Goal: Information Seeking & Learning: Learn about a topic

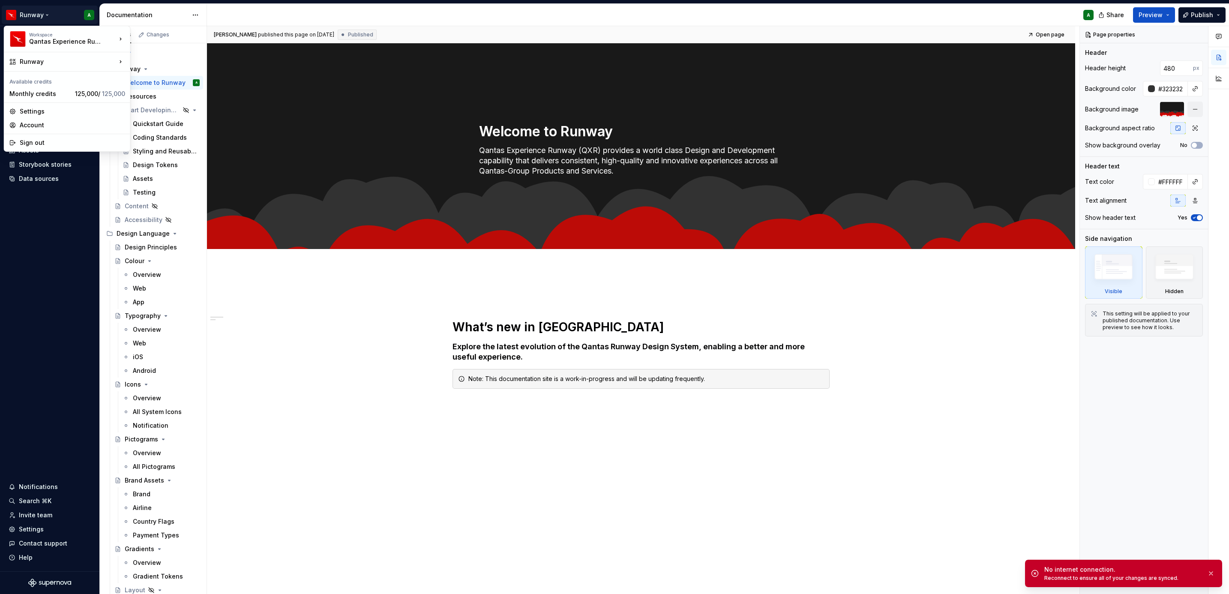
type textarea "*"
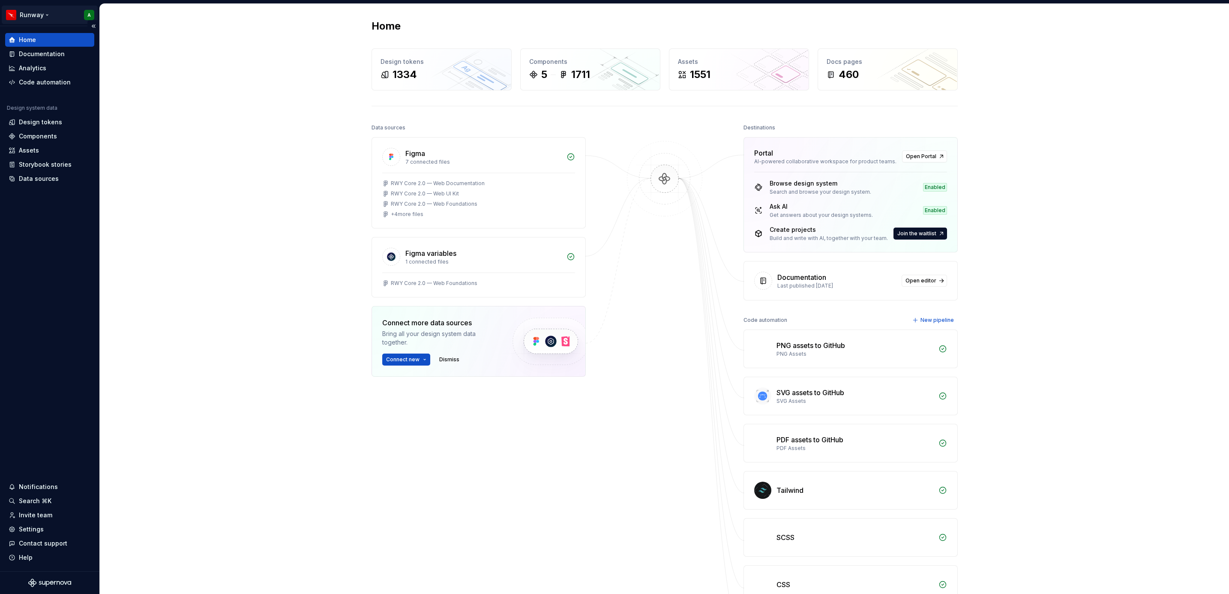
click at [48, 18] on html "Runway A Home Documentation Analytics Code automation Design system data Design…" at bounding box center [614, 297] width 1229 height 594
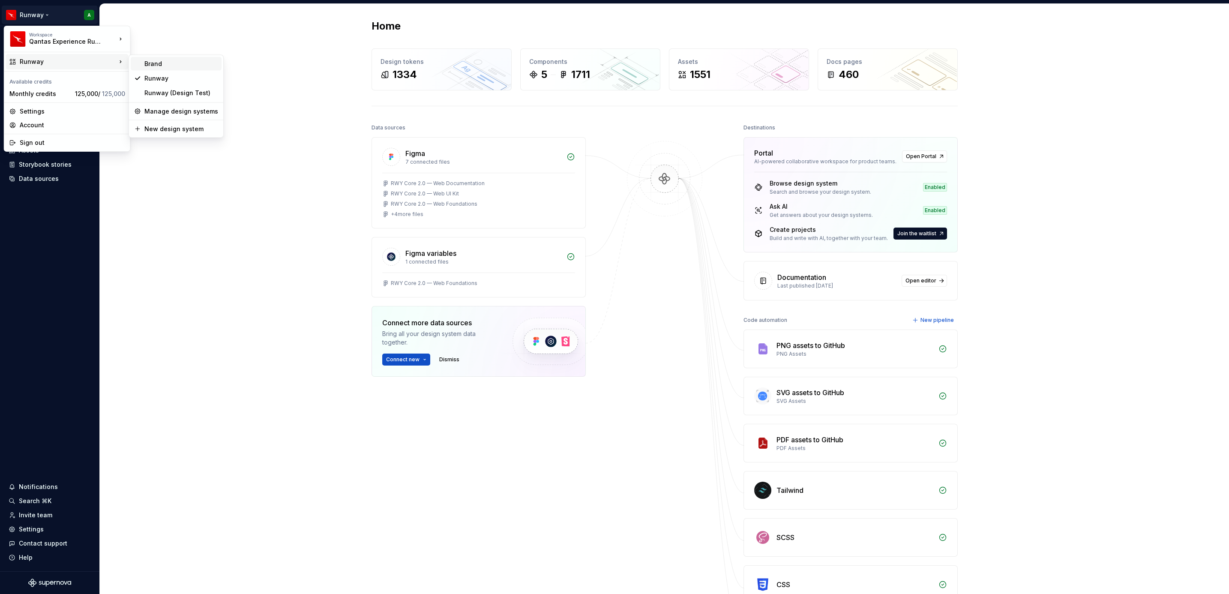
click at [178, 66] on div "Brand" at bounding box center [181, 64] width 74 height 9
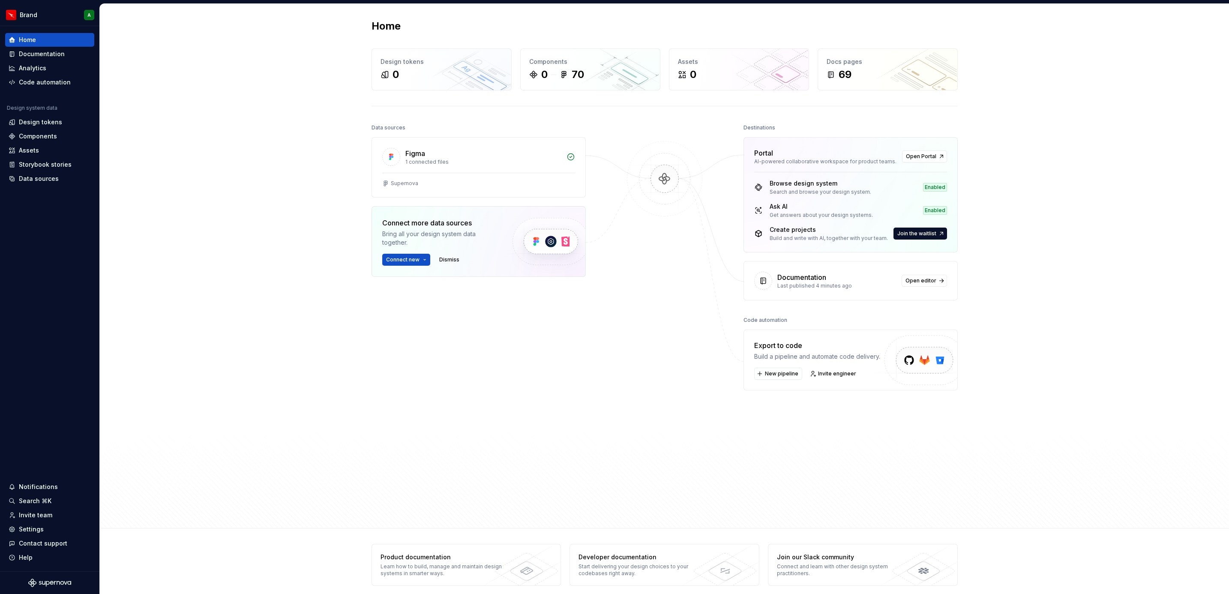
drag, startPoint x: 278, startPoint y: 324, endPoint x: 333, endPoint y: 244, distance: 96.7
click at [279, 320] on div "Home Design tokens 0 Components 0 70 Assets 0 Docs pages 69 Data sources Figma …" at bounding box center [664, 266] width 1129 height 524
click at [63, 51] on div "Documentation" at bounding box center [50, 54] width 82 height 9
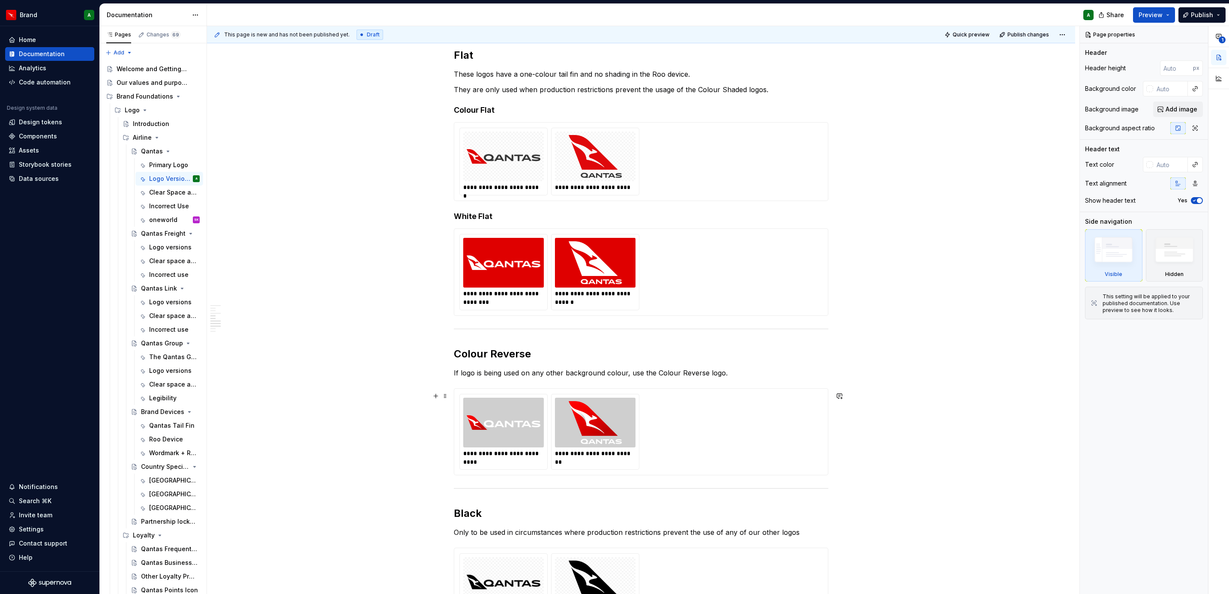
scroll to position [423, 0]
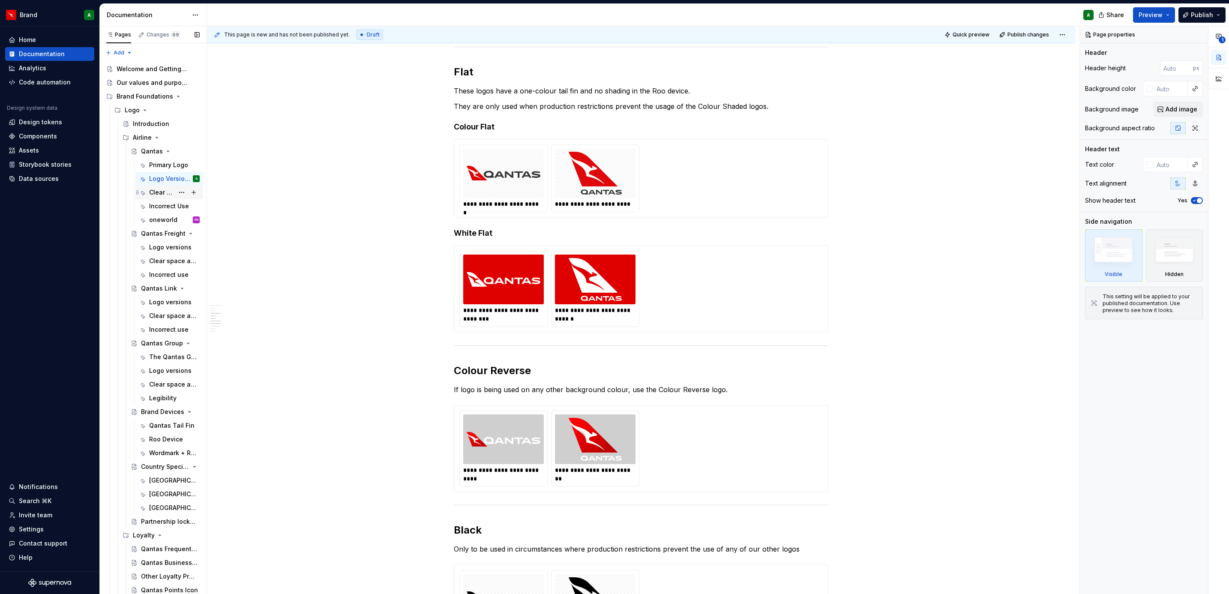
click at [153, 193] on div "Clear Space and Minimum Size" at bounding box center [161, 192] width 25 height 9
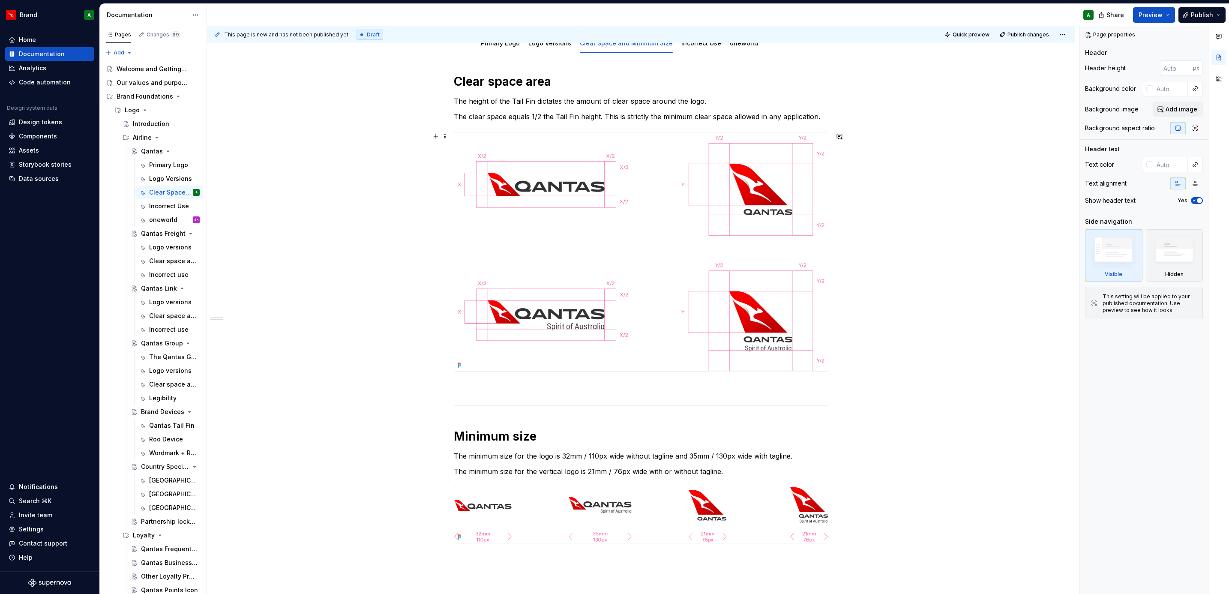
scroll to position [280, 0]
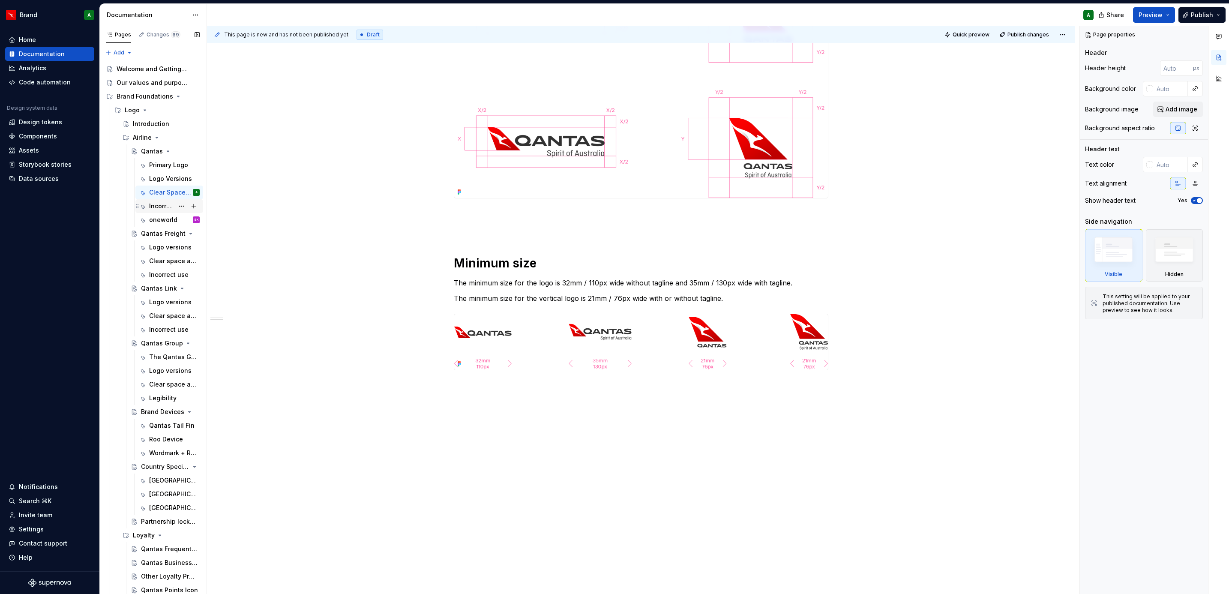
click at [157, 205] on div "Incorrect Use" at bounding box center [161, 206] width 25 height 9
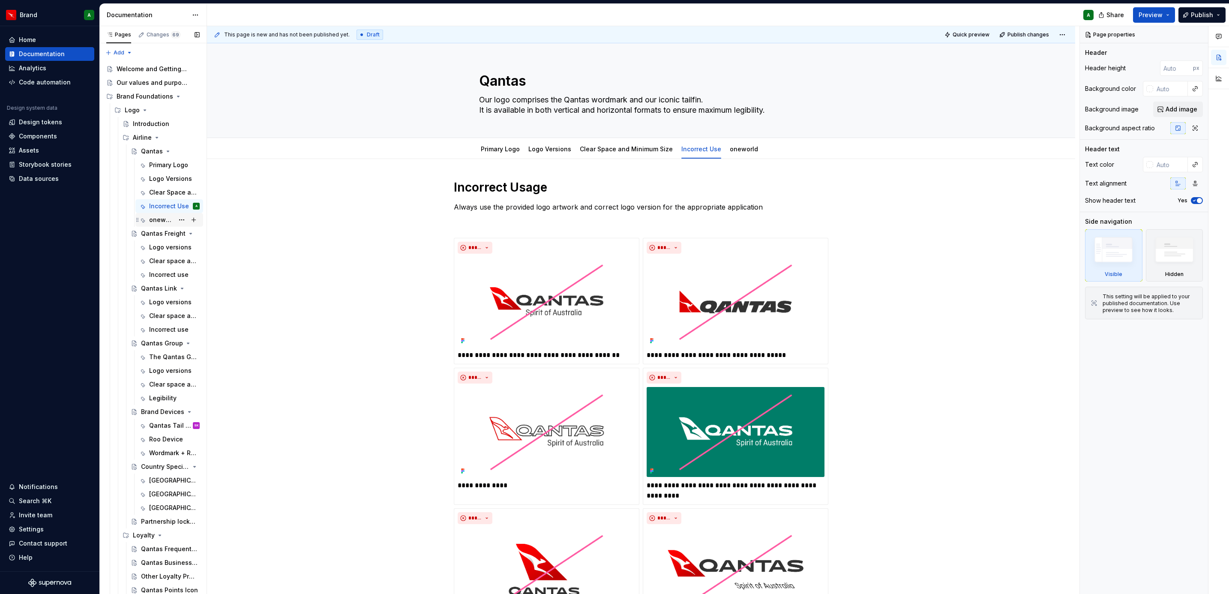
click at [156, 221] on div "oneworld" at bounding box center [161, 220] width 25 height 9
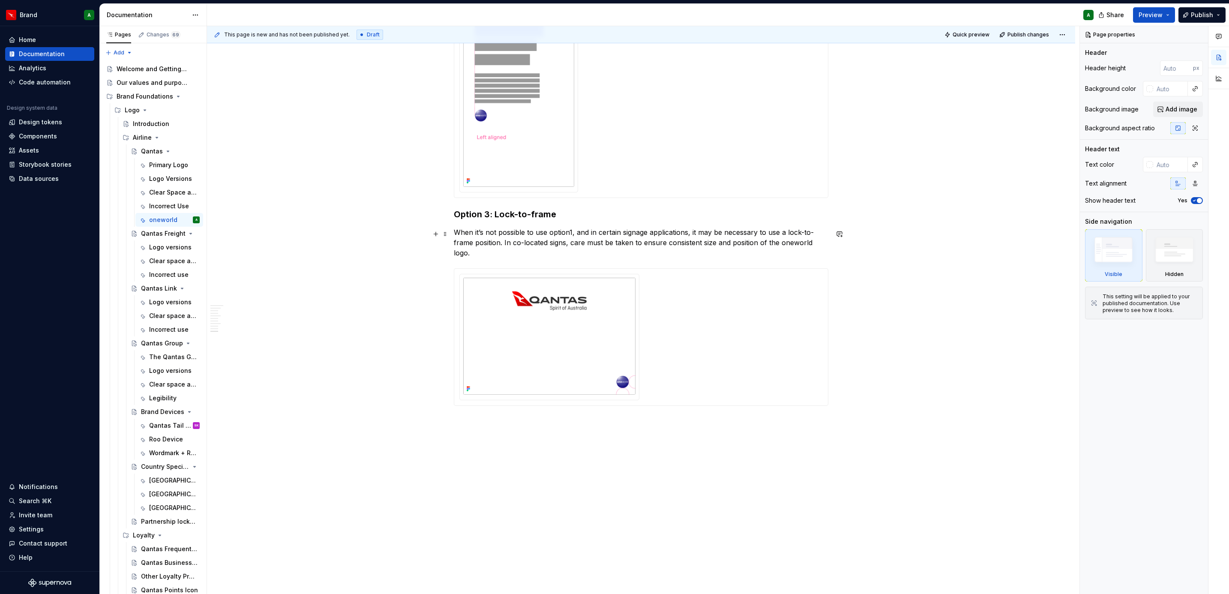
scroll to position [1309, 0]
click at [155, 234] on div "Qantas Freight" at bounding box center [153, 233] width 24 height 9
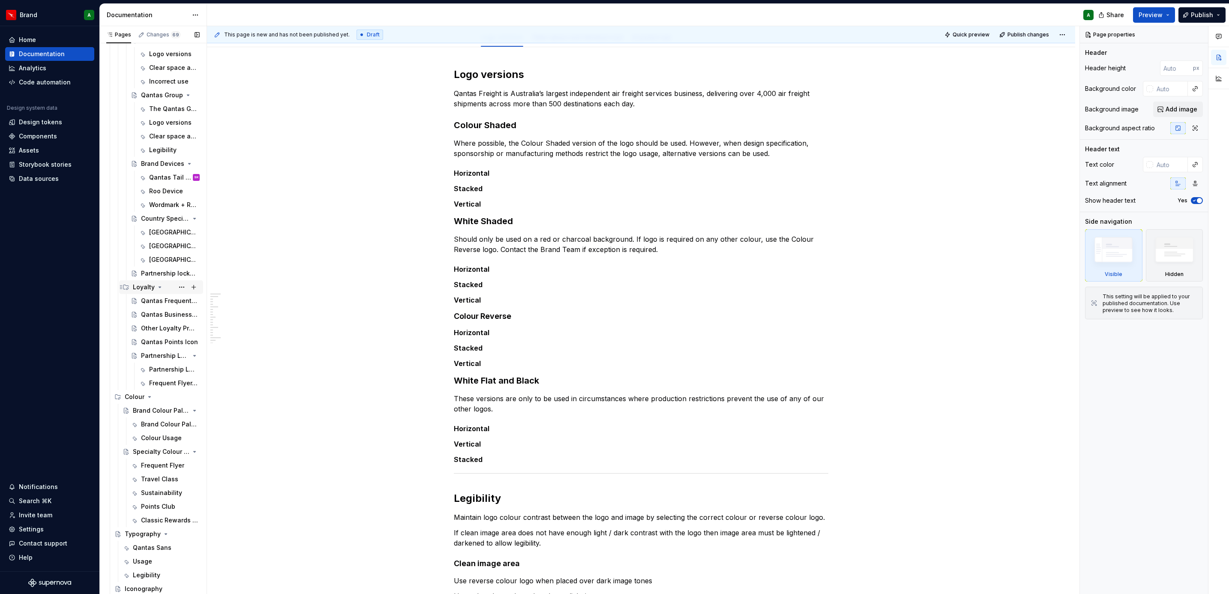
scroll to position [257, 0]
click at [153, 169] on div "Qantas Tail Fin" at bounding box center [161, 168] width 25 height 9
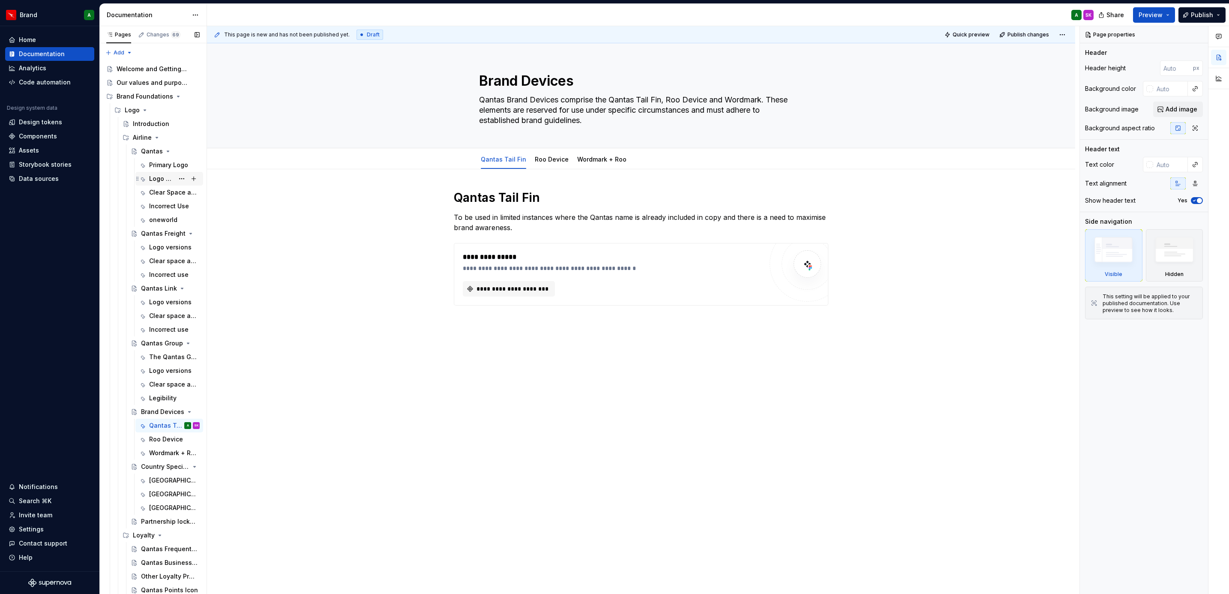
click at [168, 177] on div "Logo Versions" at bounding box center [174, 179] width 51 height 12
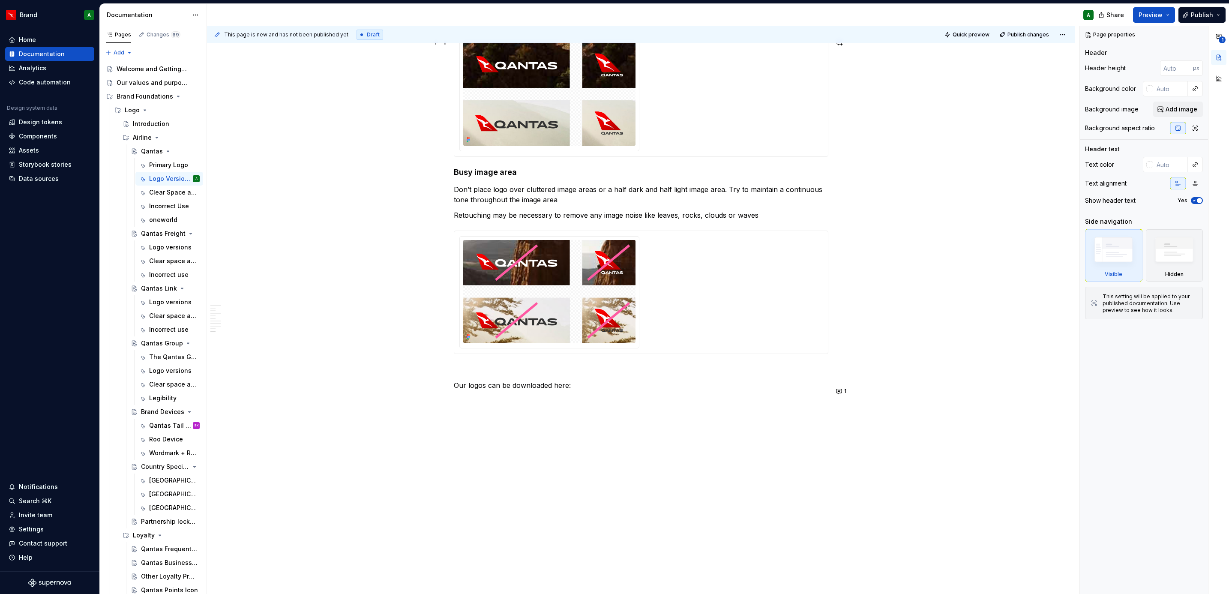
scroll to position [1195, 0]
click at [839, 385] on button "1" at bounding box center [841, 391] width 17 height 12
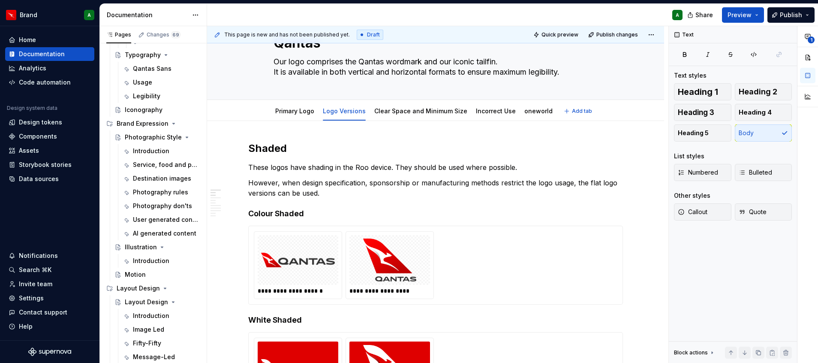
scroll to position [0, 0]
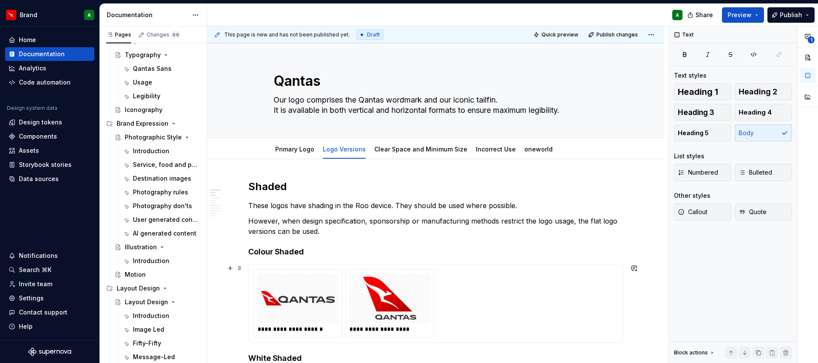
drag, startPoint x: 475, startPoint y: 291, endPoint x: 488, endPoint y: 288, distance: 13.6
click at [475, 291] on div "**********" at bounding box center [435, 303] width 363 height 68
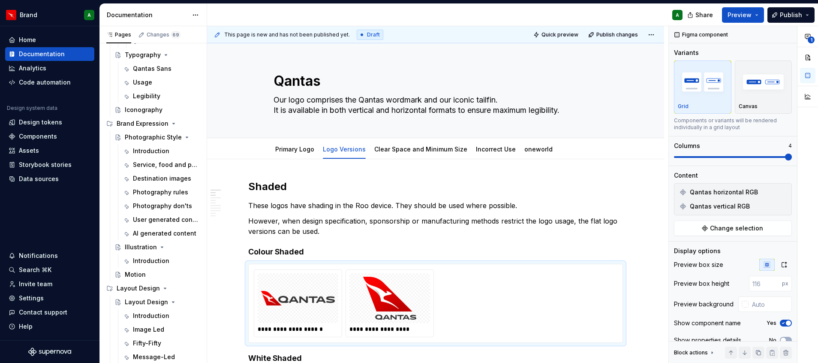
type textarea "*"
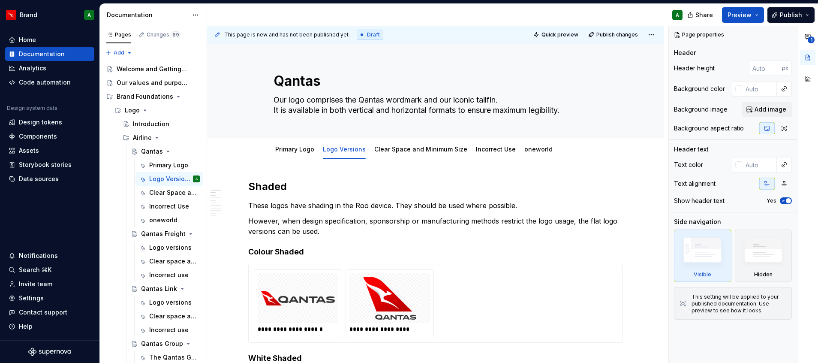
click at [647, 12] on div "A" at bounding box center [448, 15] width 482 height 22
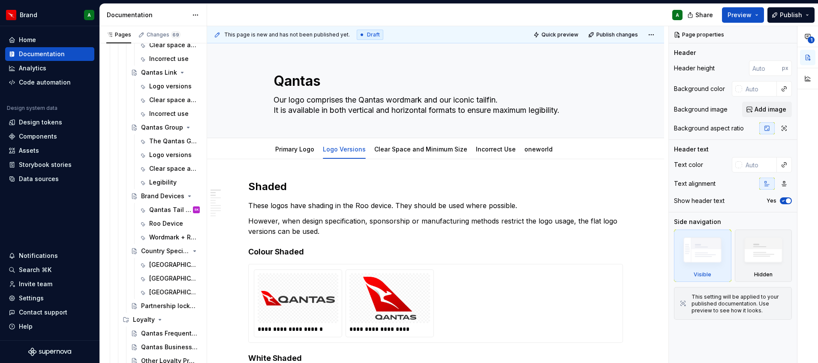
type textarea "*"
